Goal: Transaction & Acquisition: Purchase product/service

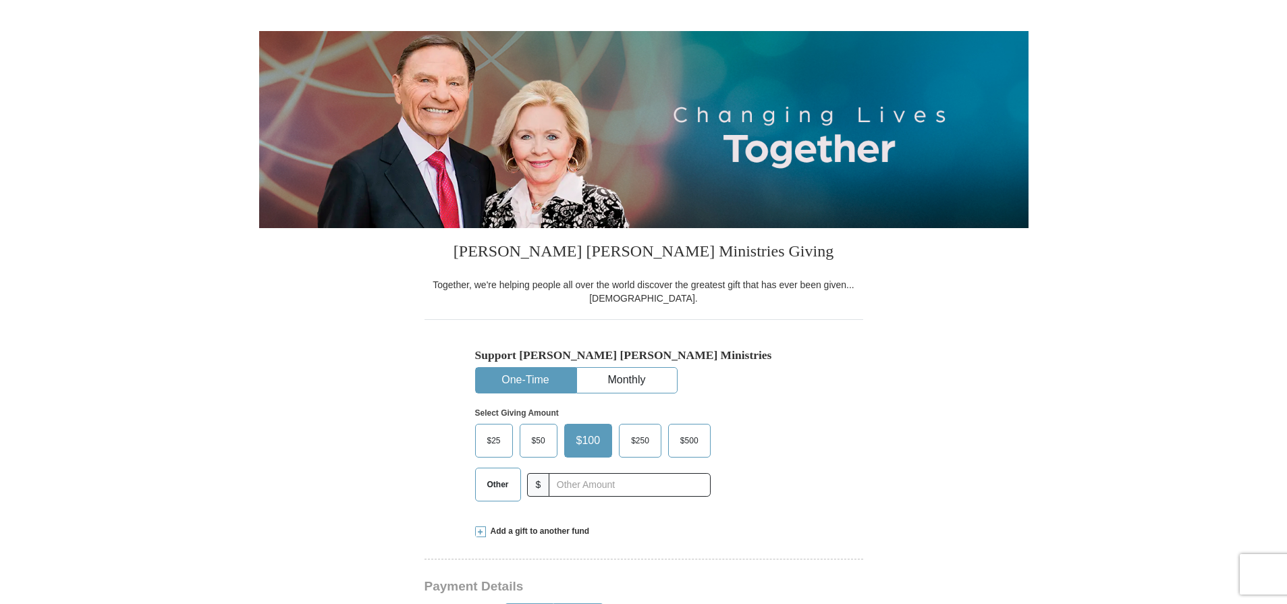
click at [536, 381] on button "One-Time" at bounding box center [526, 380] width 100 height 25
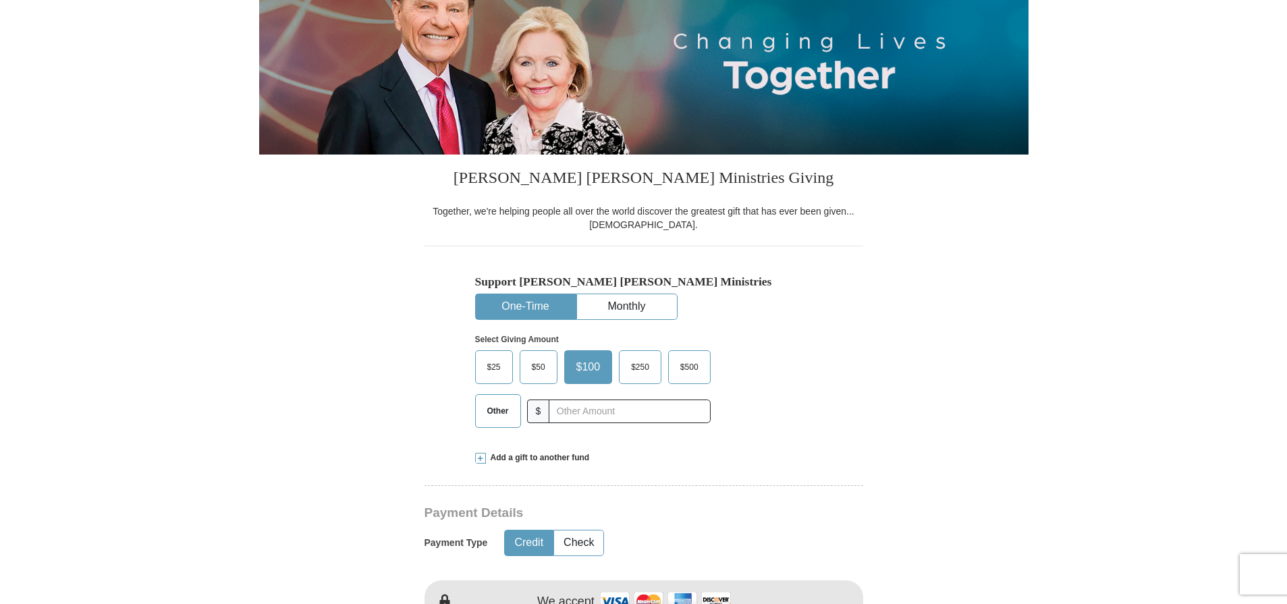
scroll to position [240, 0]
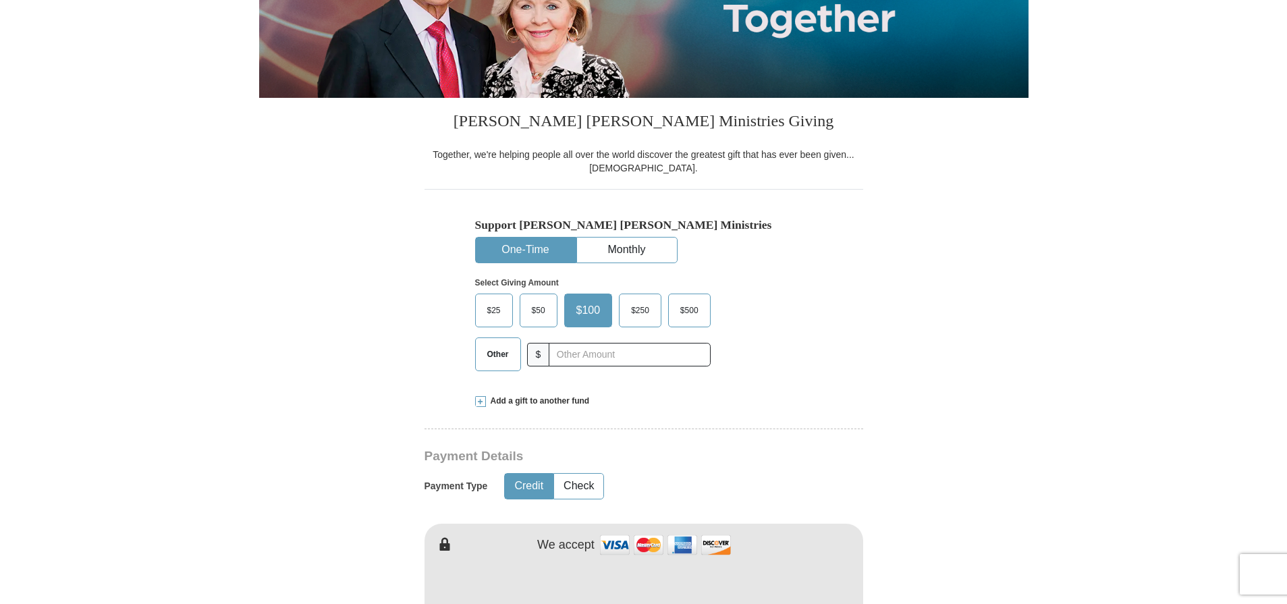
click at [503, 398] on span "Add a gift to another fund" at bounding box center [538, 400] width 104 height 11
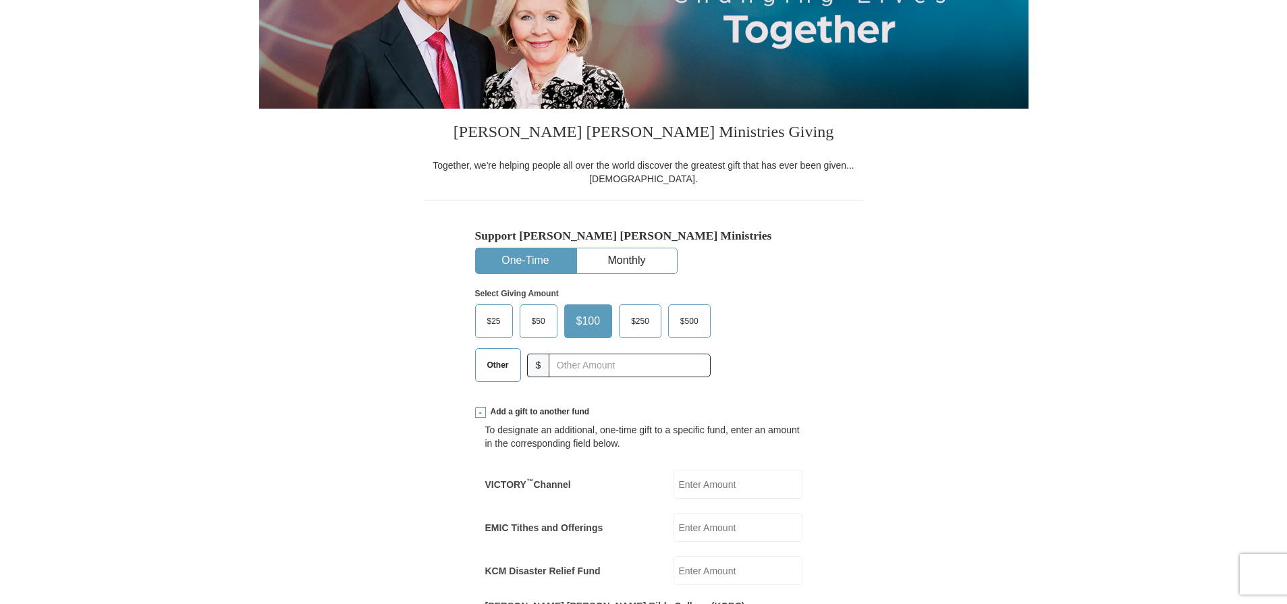
scroll to position [219, 0]
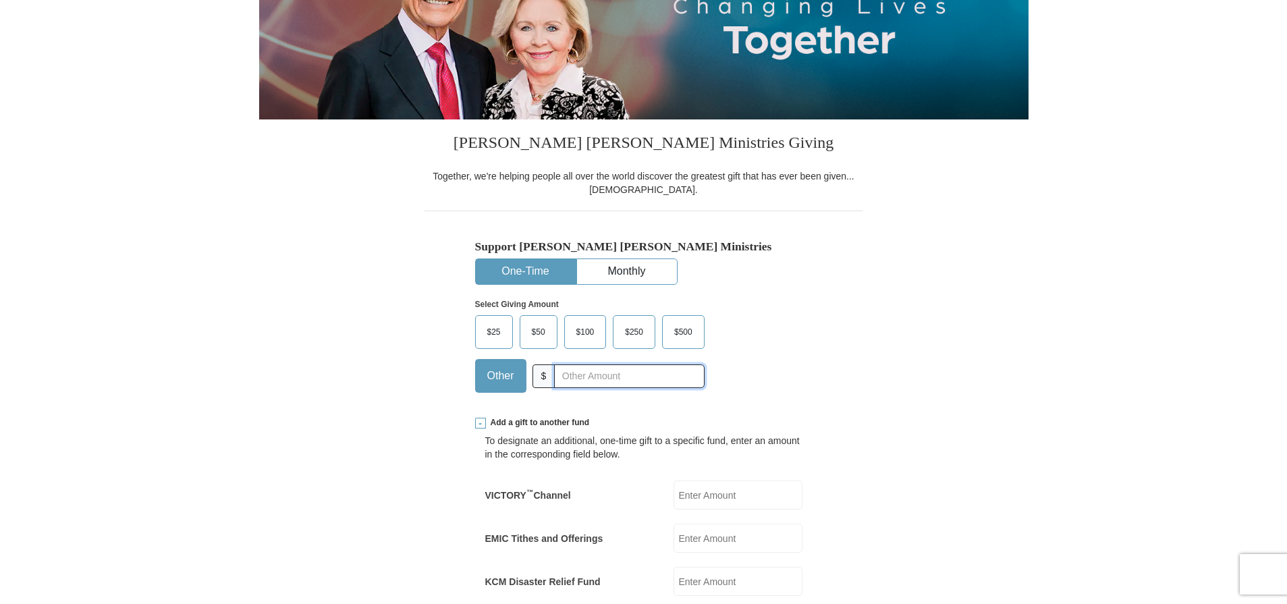
click at [561, 377] on input "text" at bounding box center [629, 376] width 150 height 24
type input "375.00"
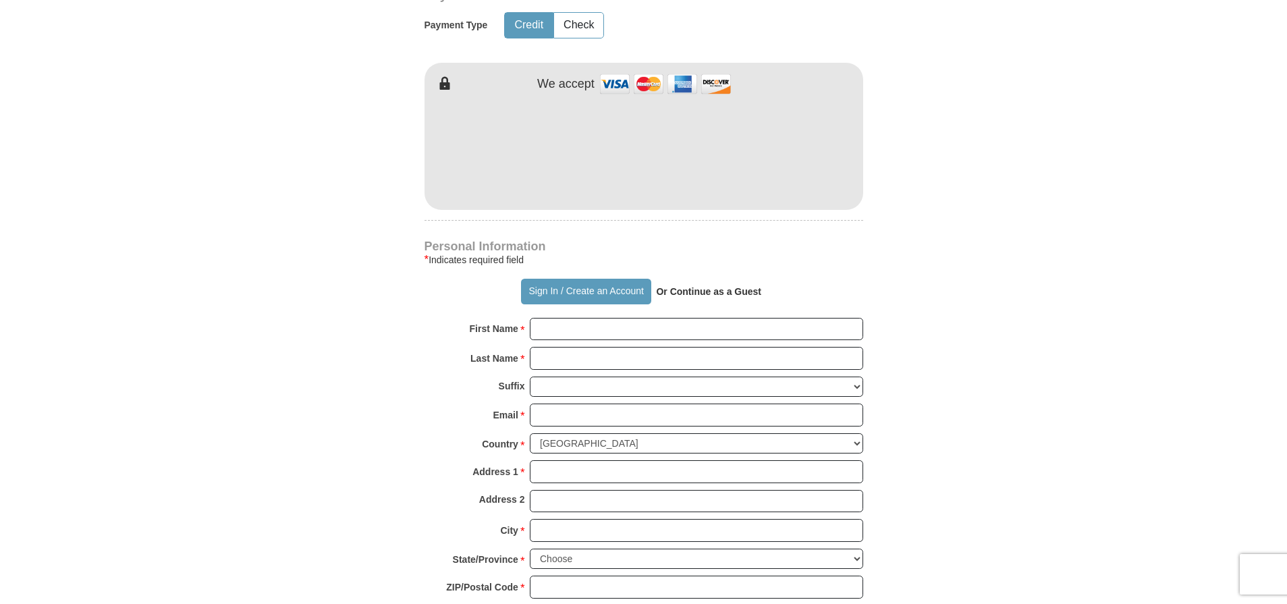
scroll to position [935, 0]
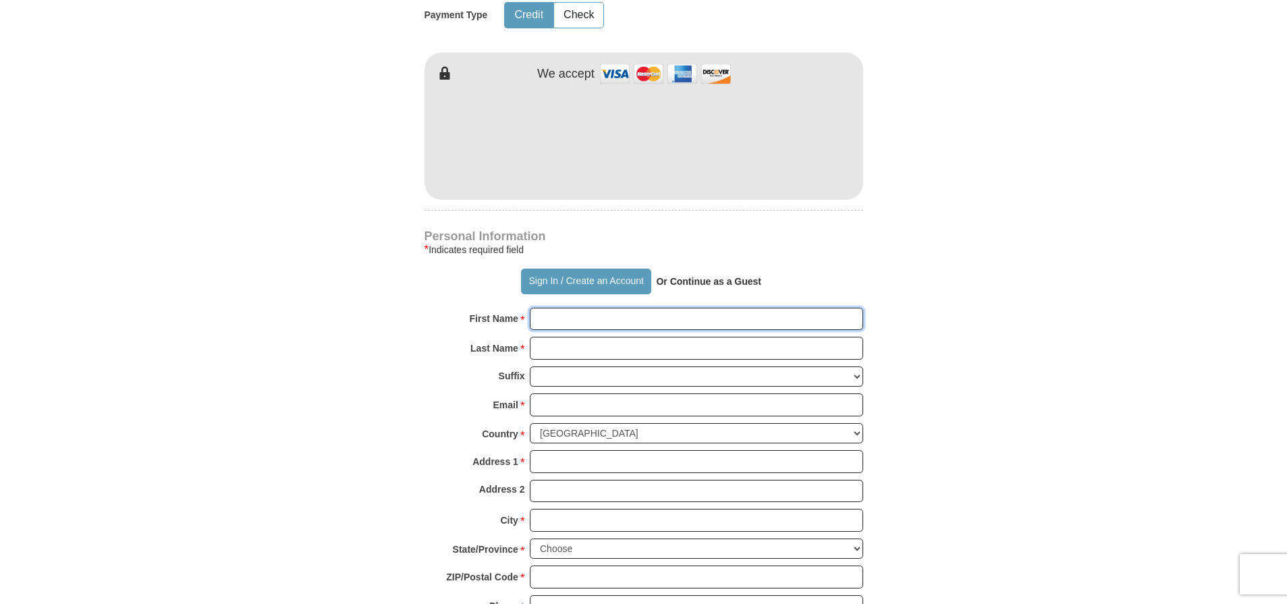
click at [542, 308] on input "First Name *" at bounding box center [696, 319] width 333 height 23
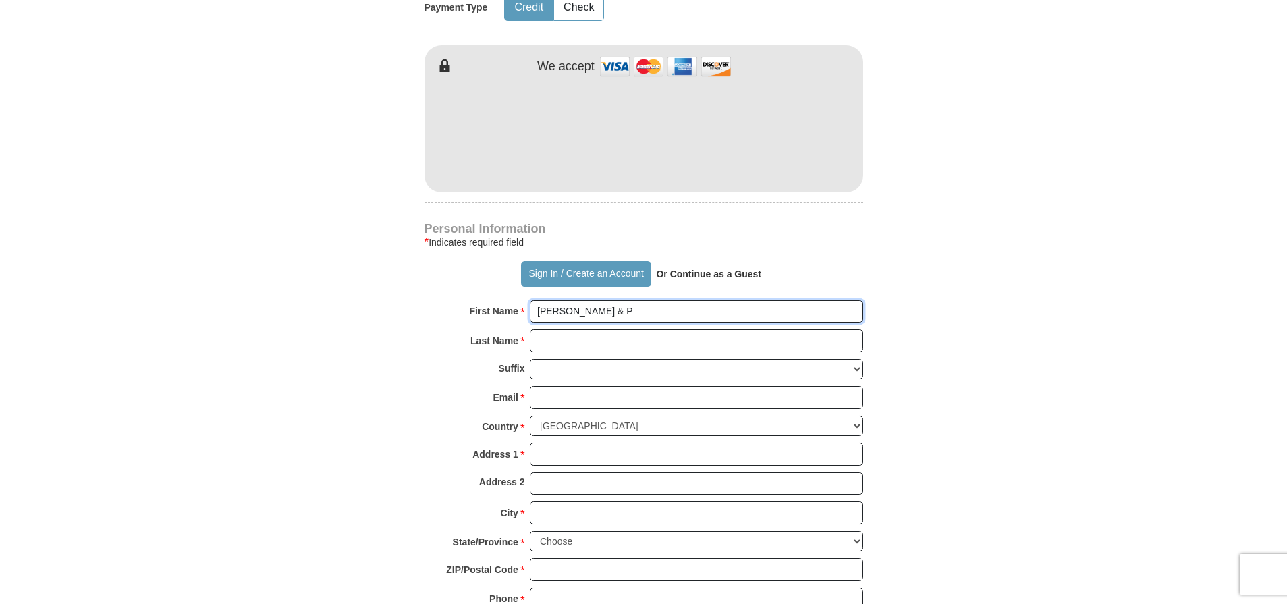
type input "[PERSON_NAME] & [PERSON_NAME]"
click at [544, 331] on input "Last Name *" at bounding box center [696, 340] width 333 height 23
type input "Rockwood"
click at [545, 390] on input "Email *" at bounding box center [696, 397] width 333 height 23
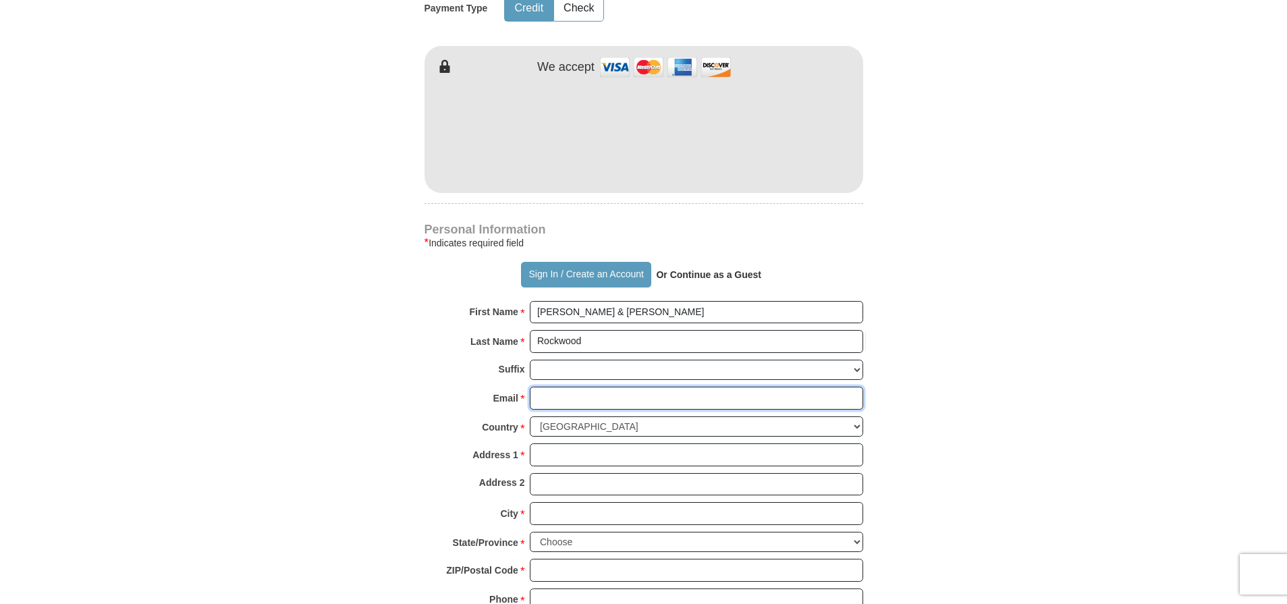
click at [545, 387] on input "Email *" at bounding box center [696, 398] width 333 height 23
type input "[EMAIL_ADDRESS][DOMAIN_NAME]"
type input "[STREET_ADDRESS]"
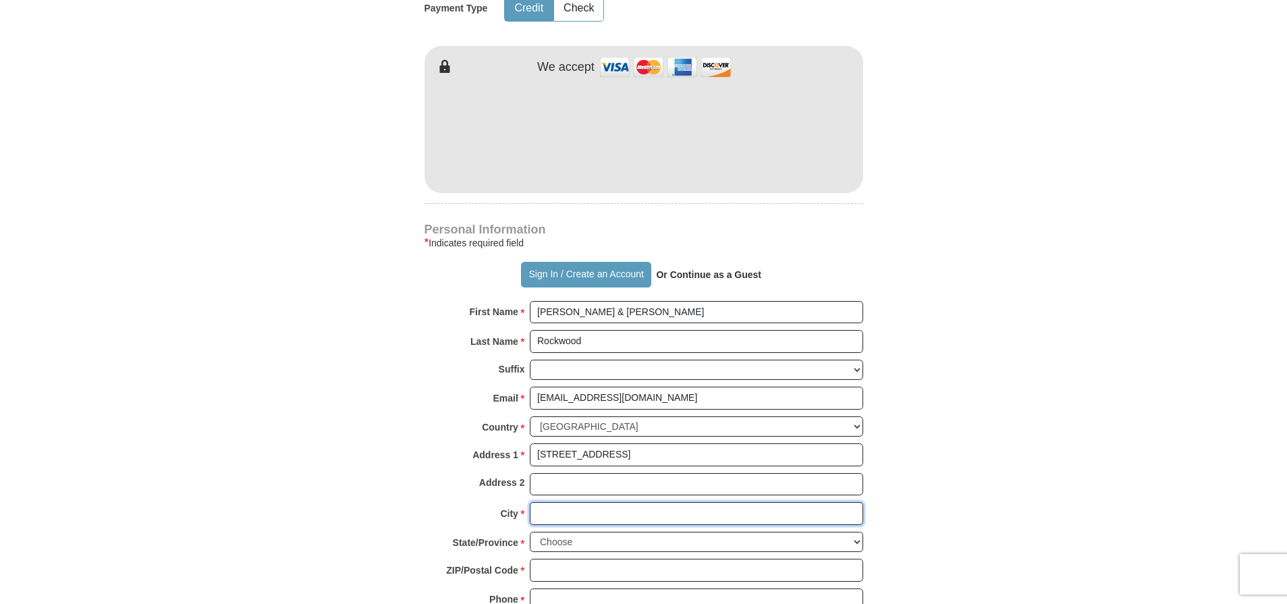
type input "Ypsilanti"
select select "MI"
type input "48198-3288"
type input "2482073643"
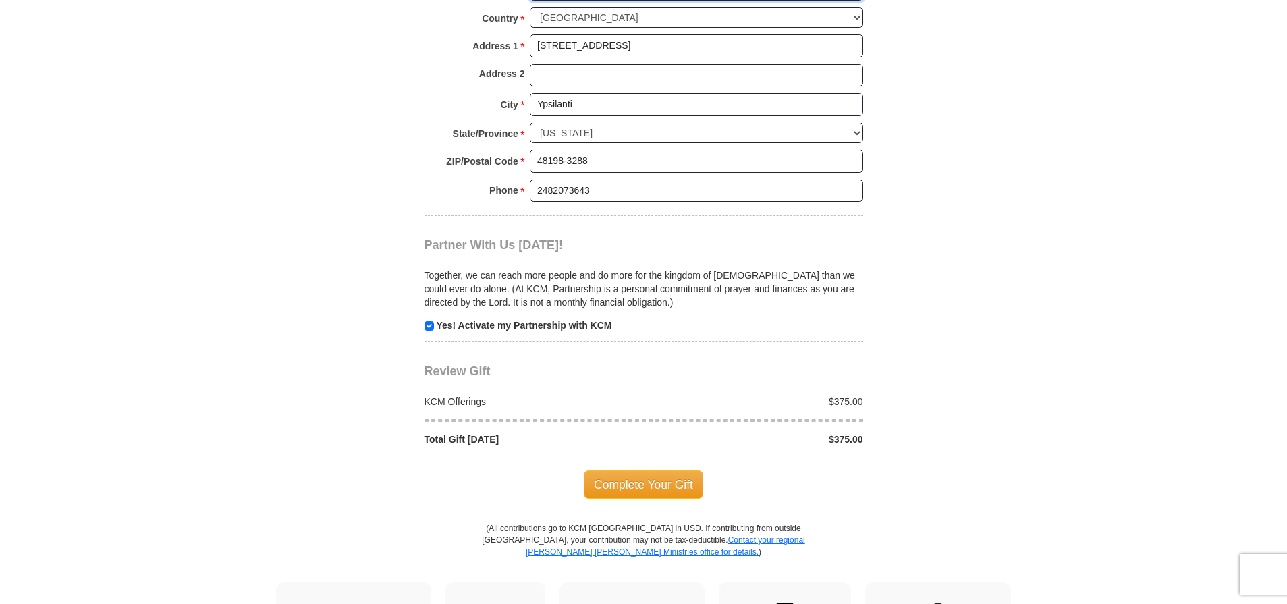
scroll to position [1481, 0]
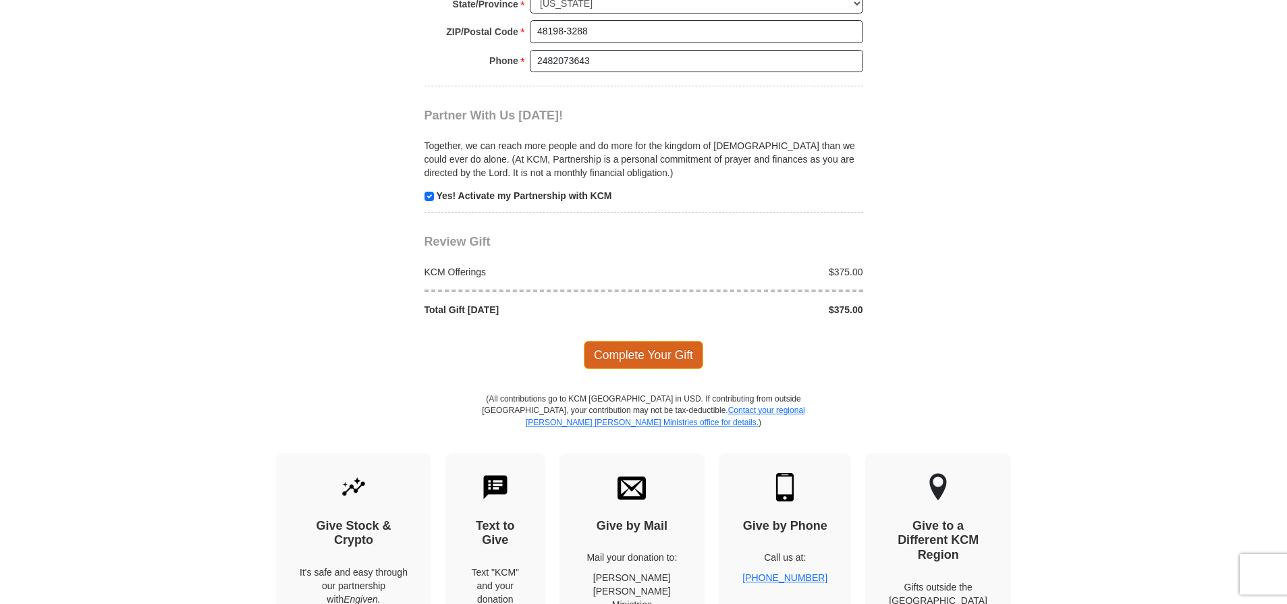
click at [651, 342] on span "Complete Your Gift" at bounding box center [643, 355] width 119 height 28
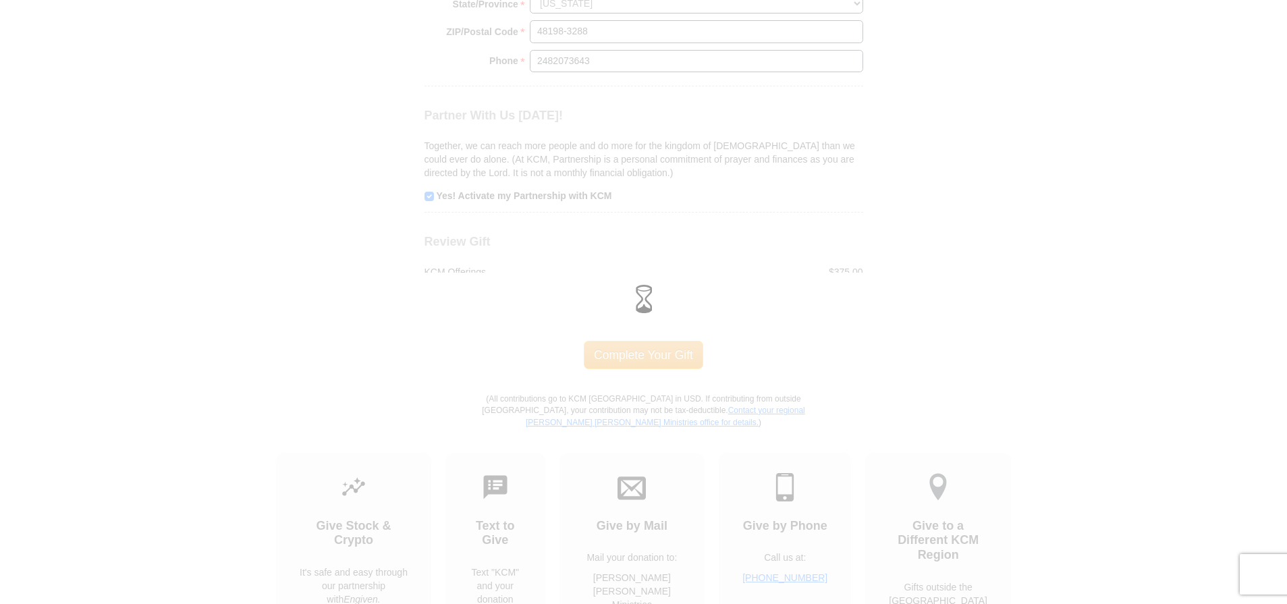
click at [909, 354] on div at bounding box center [643, 302] width 1287 height 604
click at [673, 344] on div at bounding box center [643, 302] width 1287 height 604
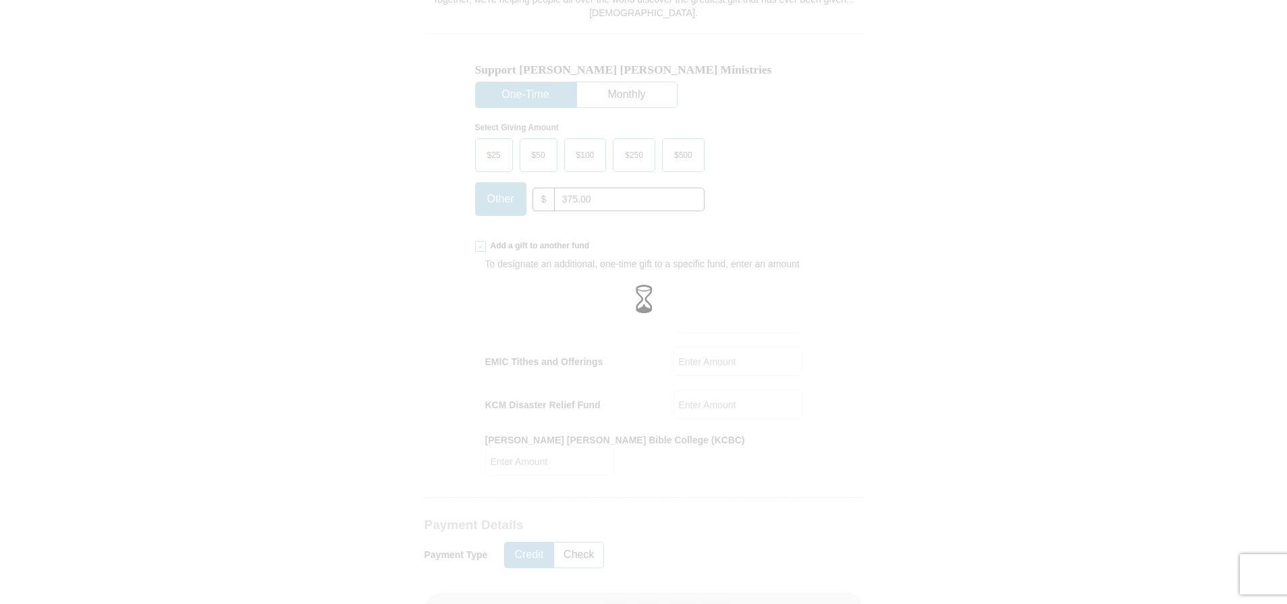
scroll to position [0, 0]
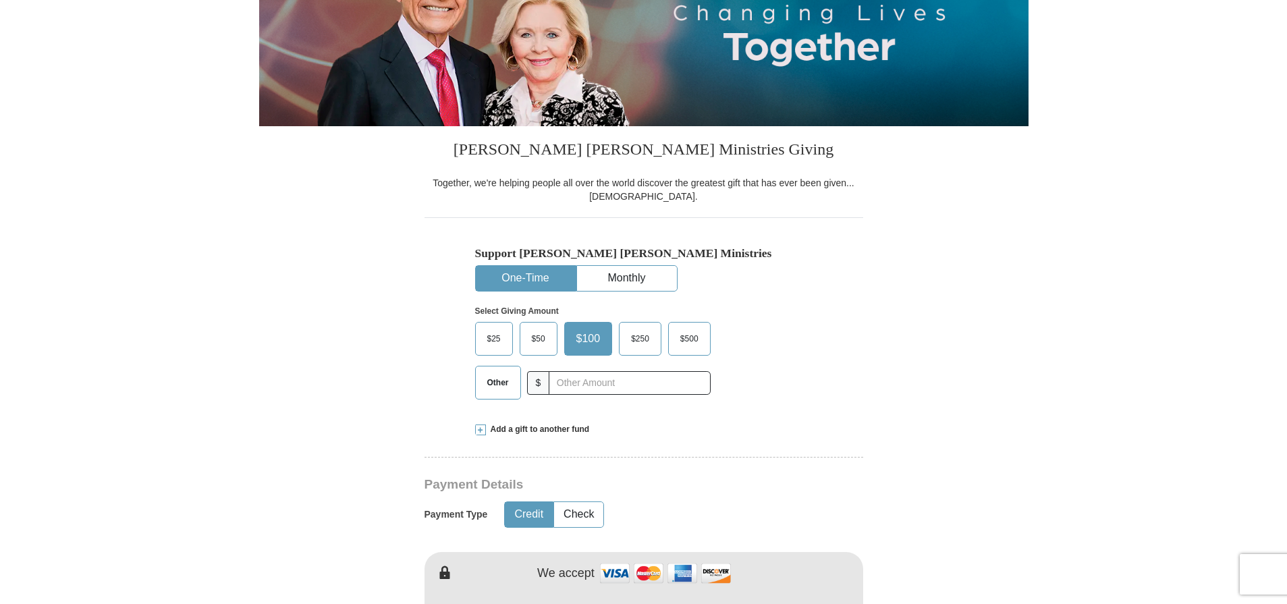
scroll to position [270, 0]
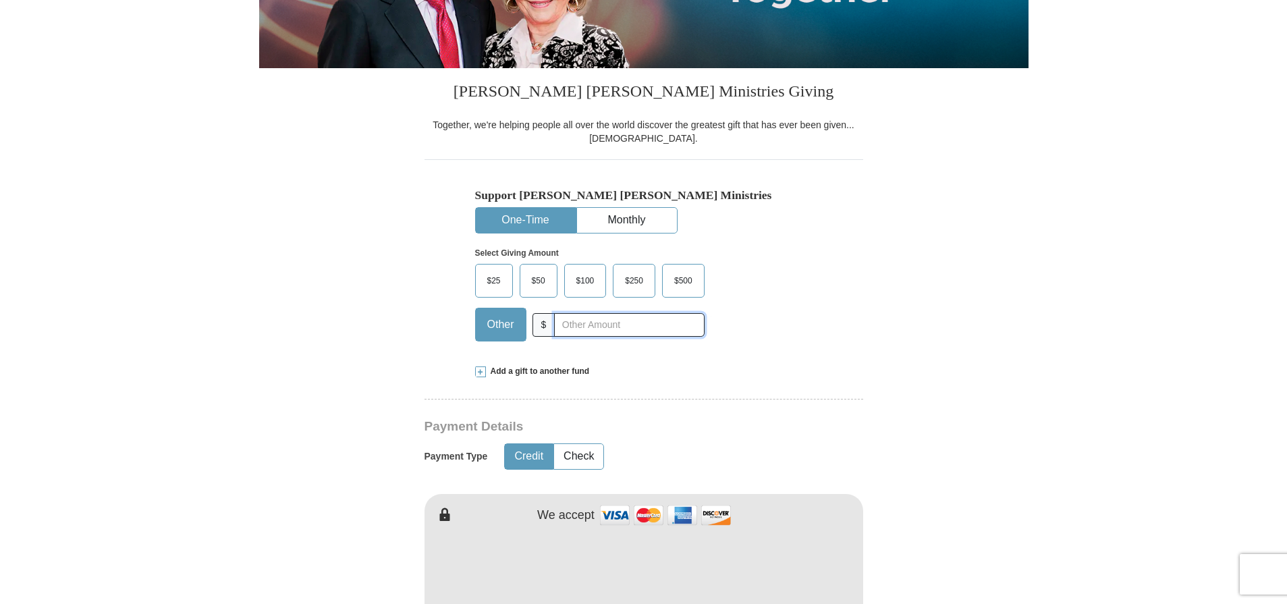
click at [571, 319] on input "text" at bounding box center [629, 325] width 150 height 24
type input "375.00"
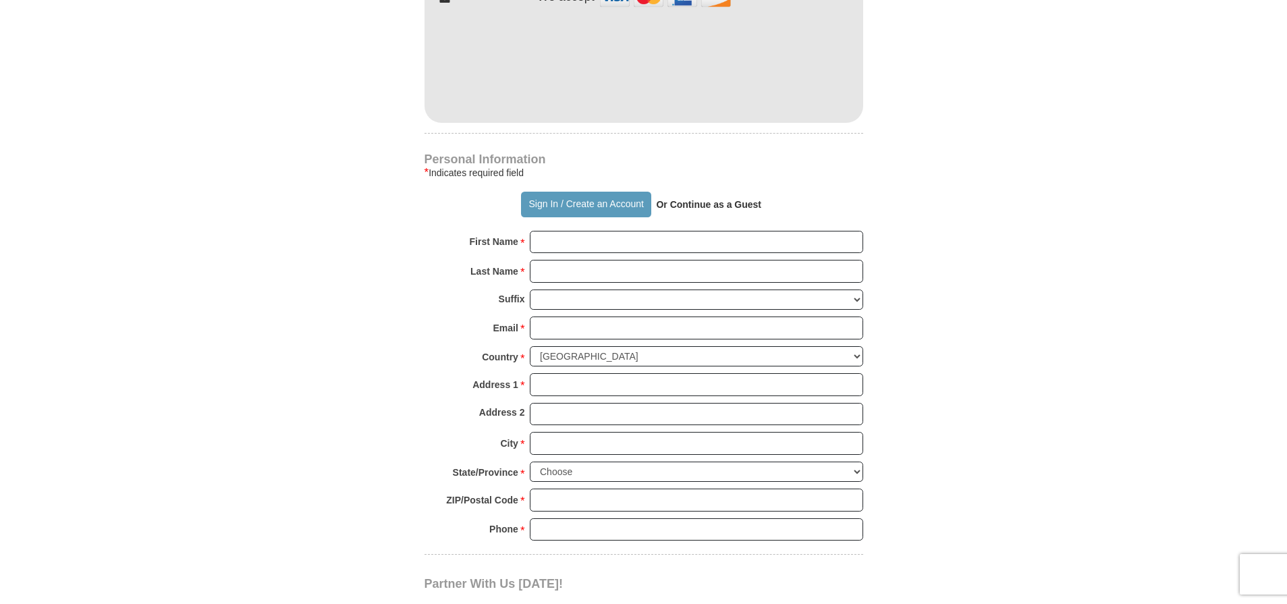
scroll to position [839, 0]
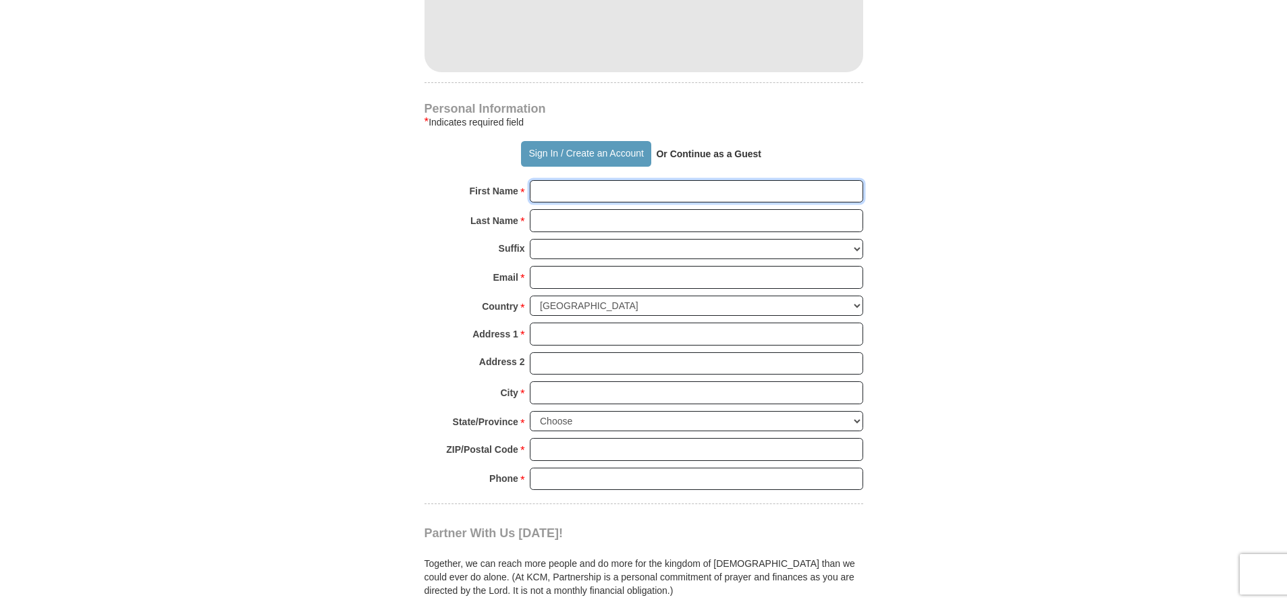
click at [546, 187] on input "First Name *" at bounding box center [696, 191] width 333 height 23
type input "[PERSON_NAME]"
type input "Rockwood"
type input "[PERSON_NAME] & [PERSON_NAME]"
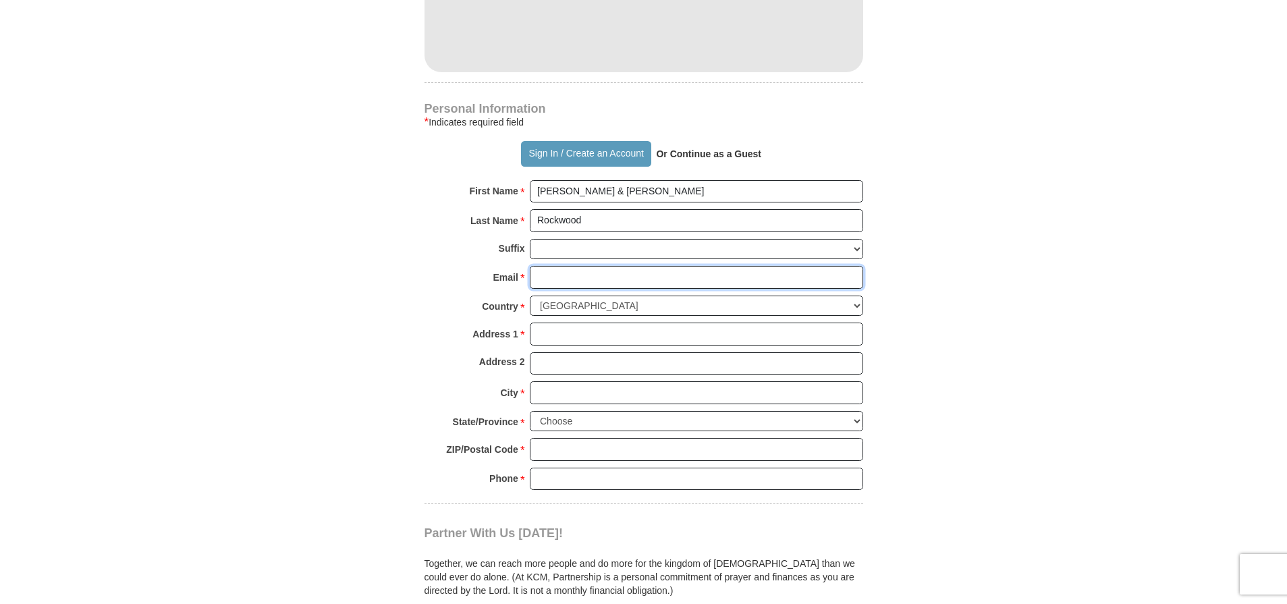
click at [551, 280] on input "Email *" at bounding box center [696, 277] width 333 height 23
type input "[EMAIL_ADDRESS][DOMAIN_NAME]"
type input "[STREET_ADDRESS]"
type input "Ypsilanti"
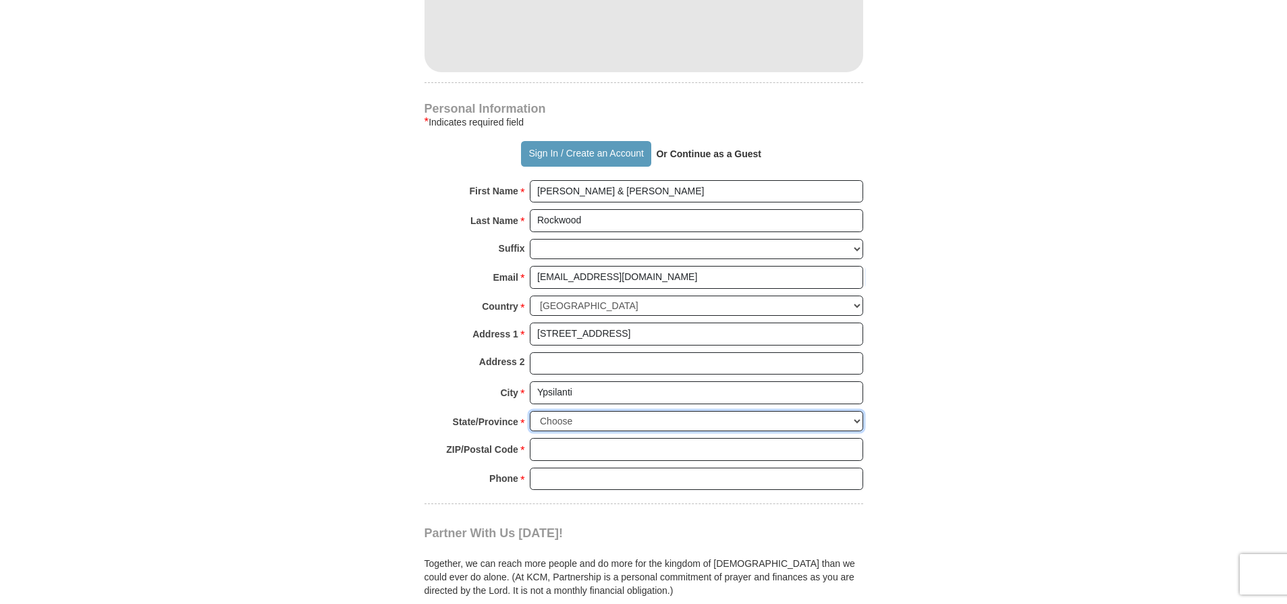
select select "MI"
type input "48198-3288"
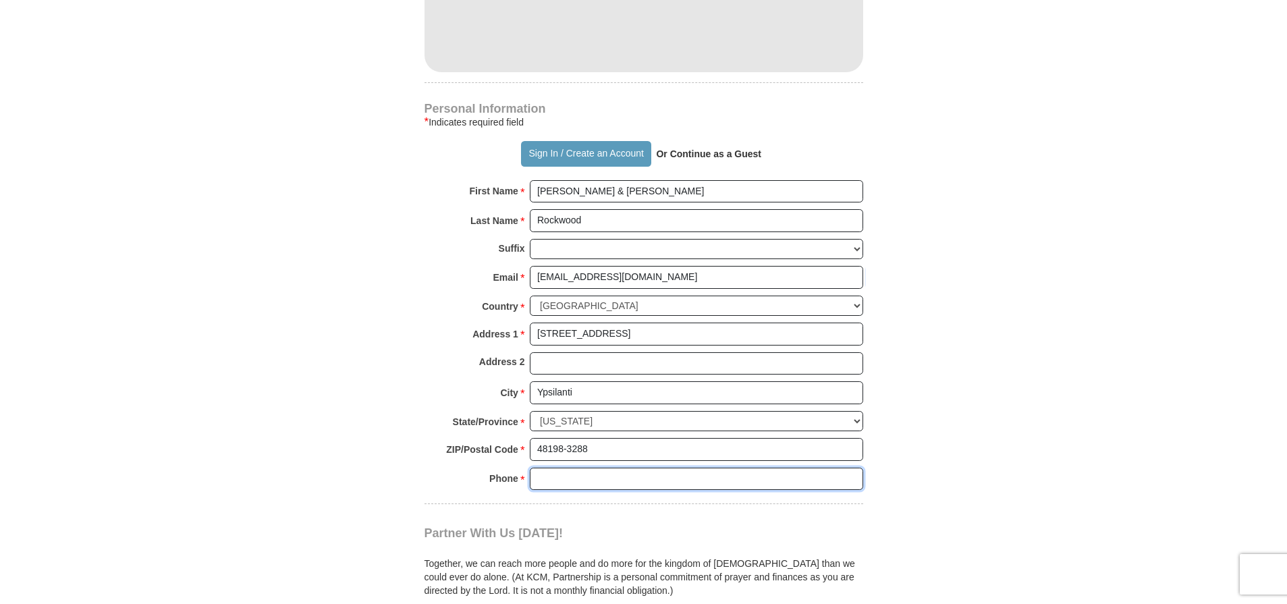
type input "2482073643"
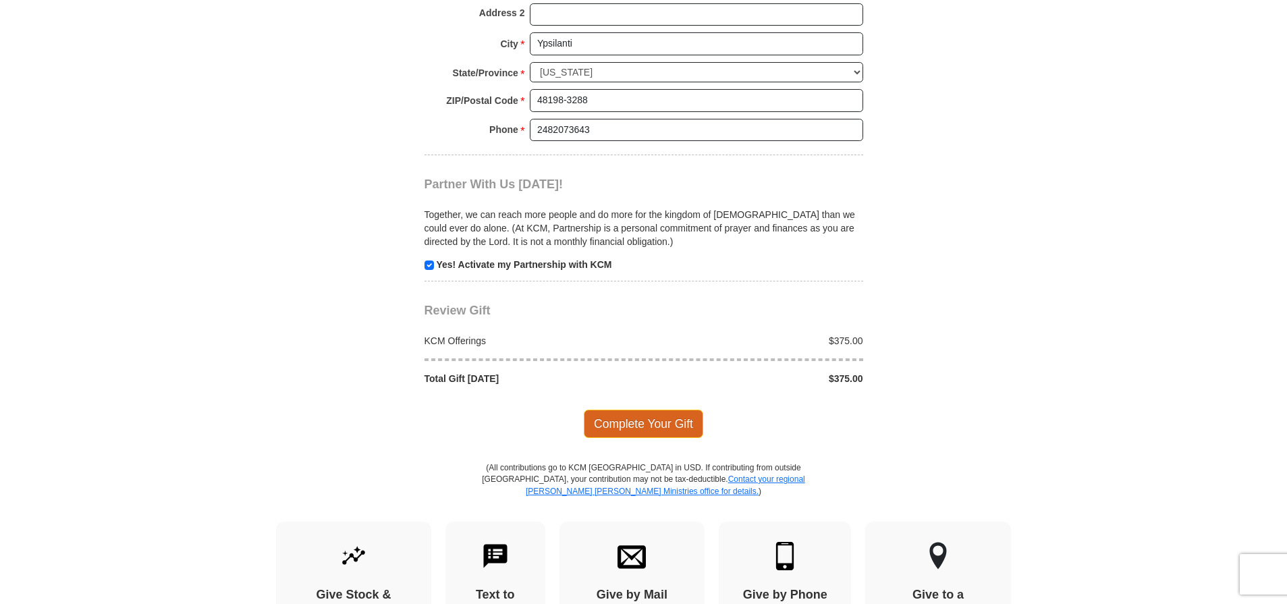
scroll to position [1167, 0]
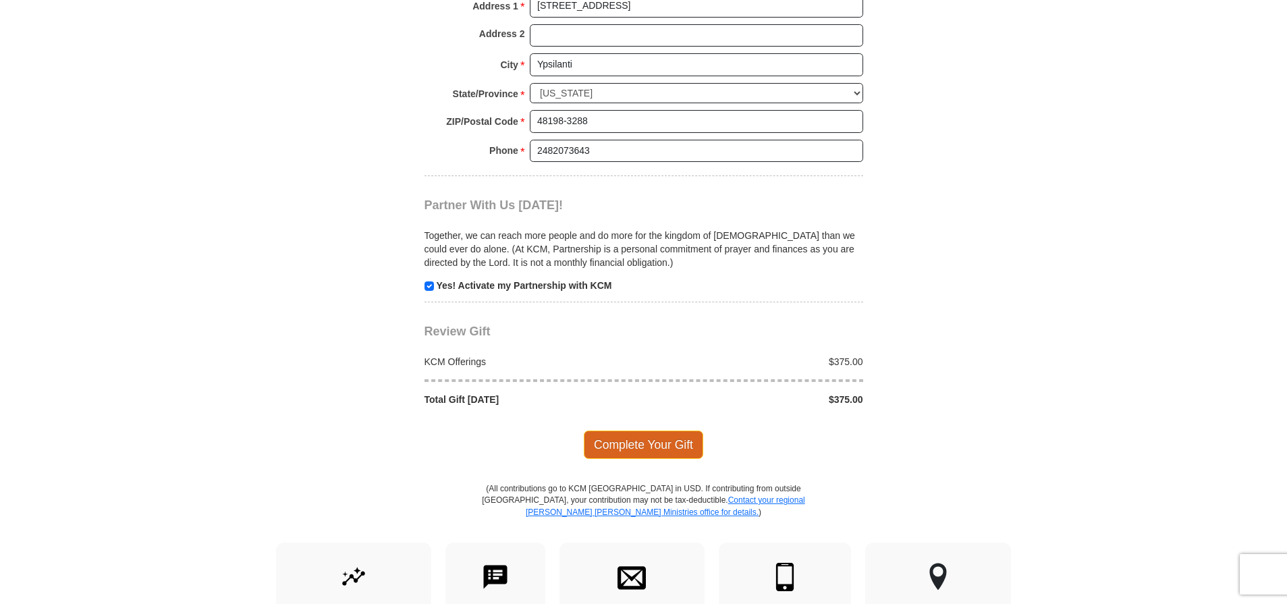
click at [645, 448] on span "Complete Your Gift" at bounding box center [643, 445] width 119 height 28
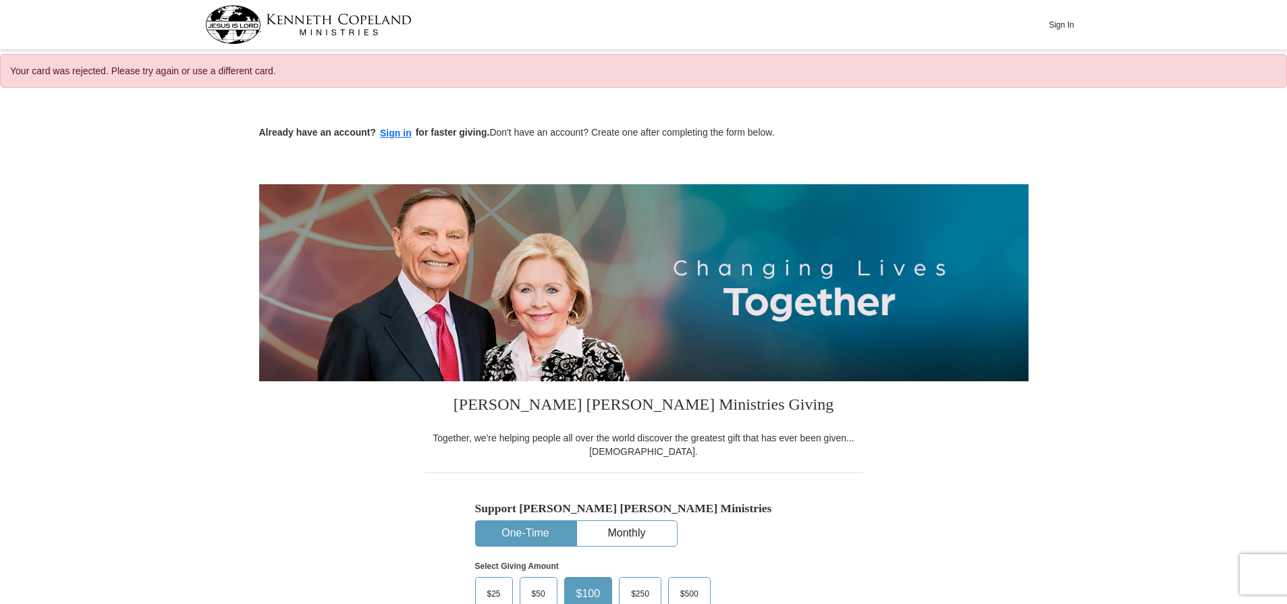
select select "MI"
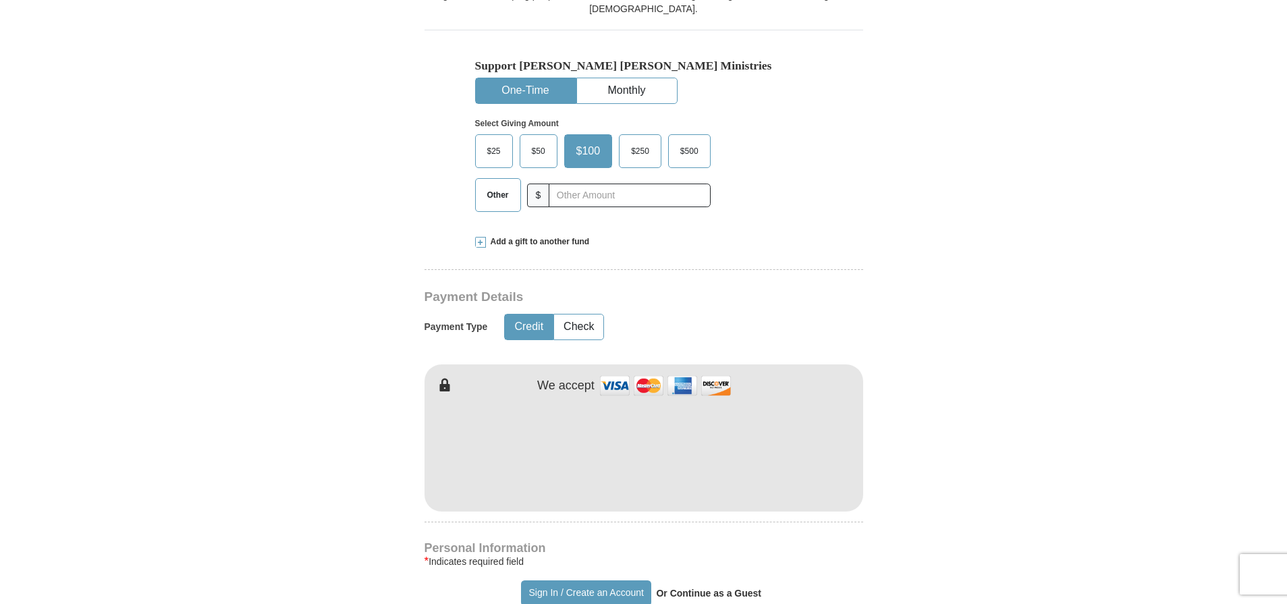
scroll to position [426, 0]
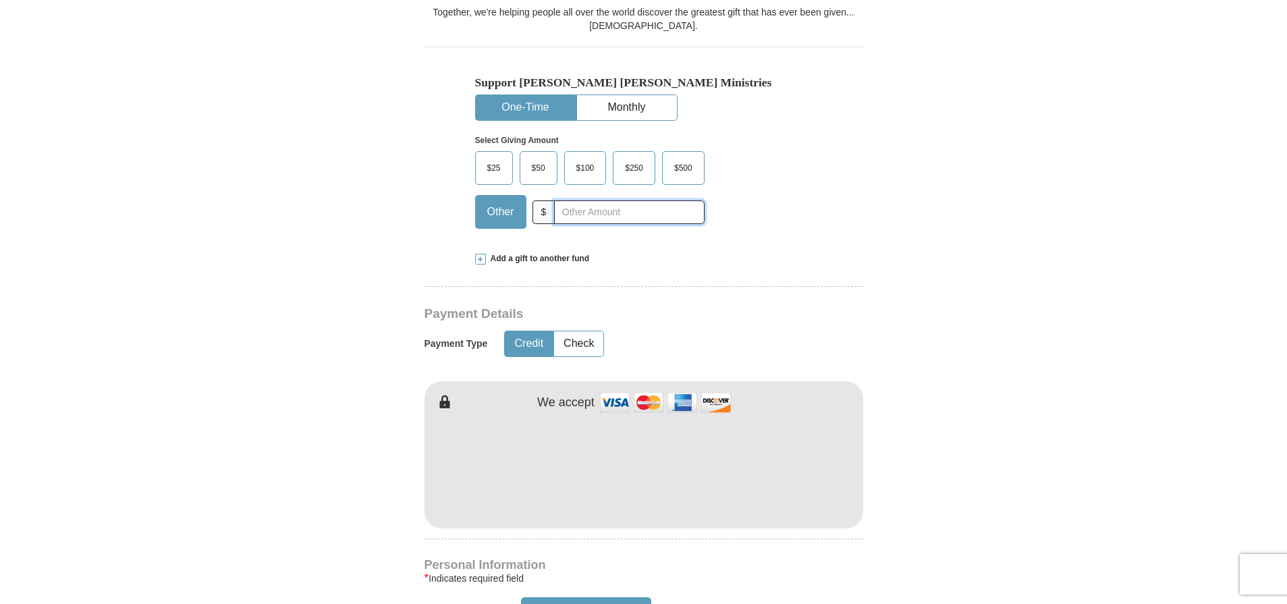
click at [560, 211] on input "text" at bounding box center [629, 212] width 150 height 24
type input "375.00"
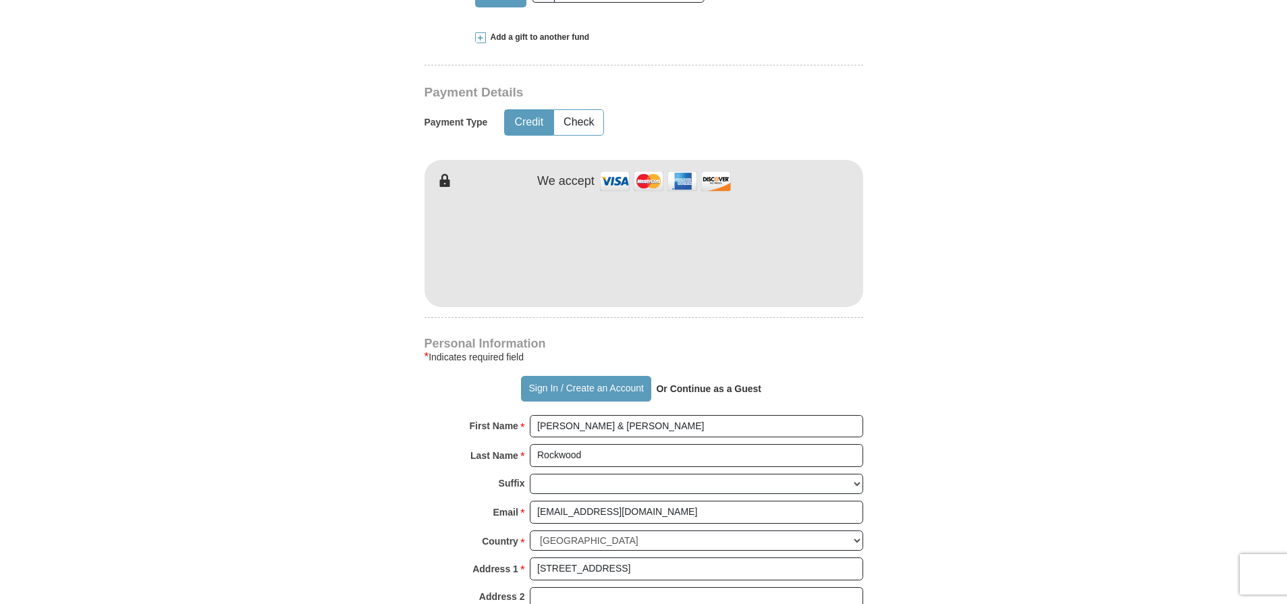
scroll to position [646, 0]
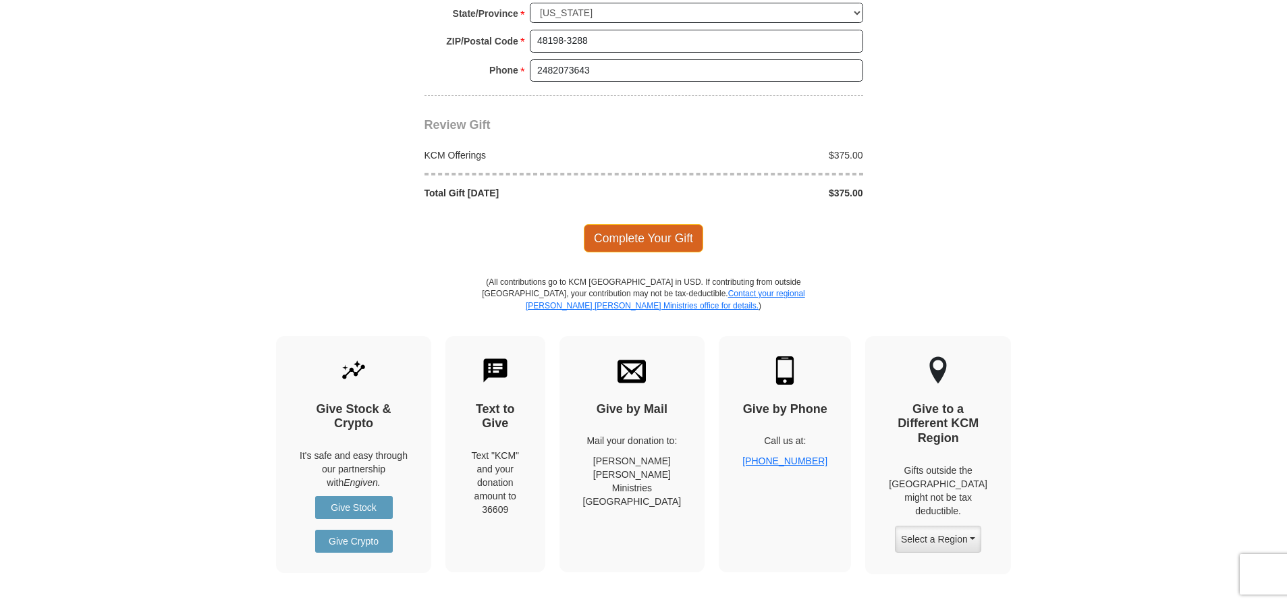
click at [650, 236] on span "Complete Your Gift" at bounding box center [643, 238] width 119 height 28
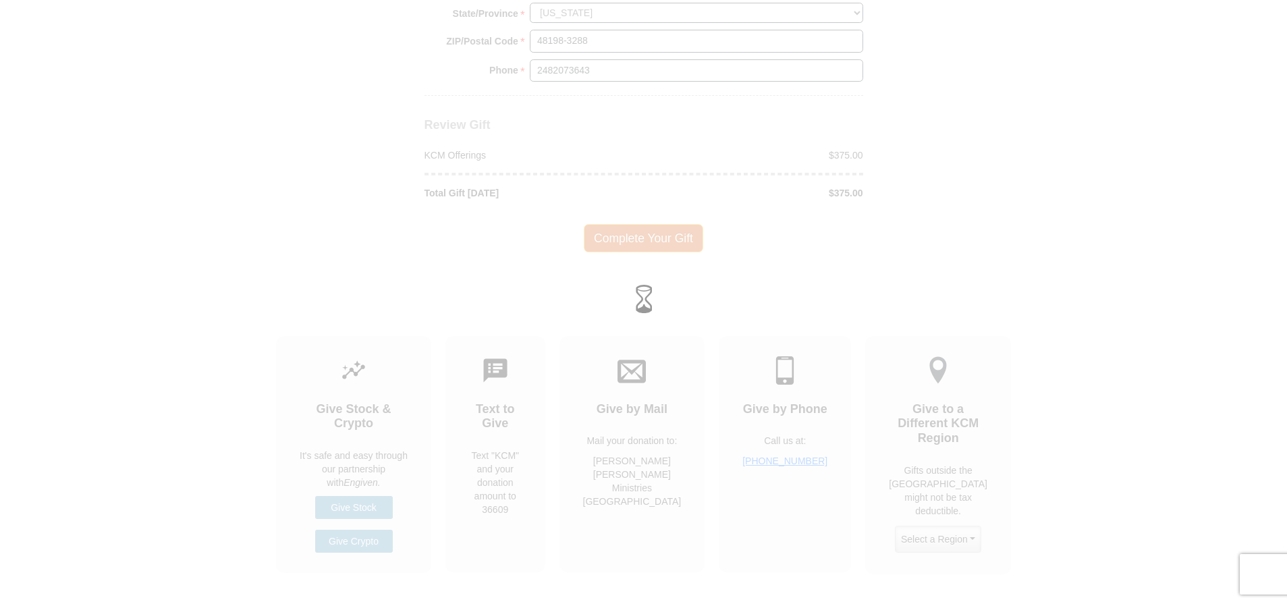
scroll to position [1290, 0]
